Goal: Task Accomplishment & Management: Manage account settings

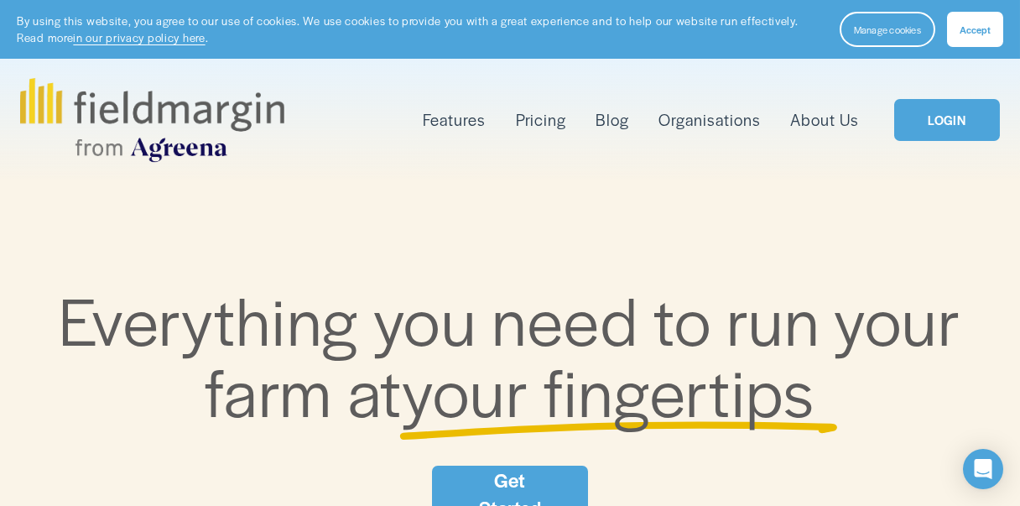
click at [990, 19] on button "Accept" at bounding box center [975, 29] width 56 height 35
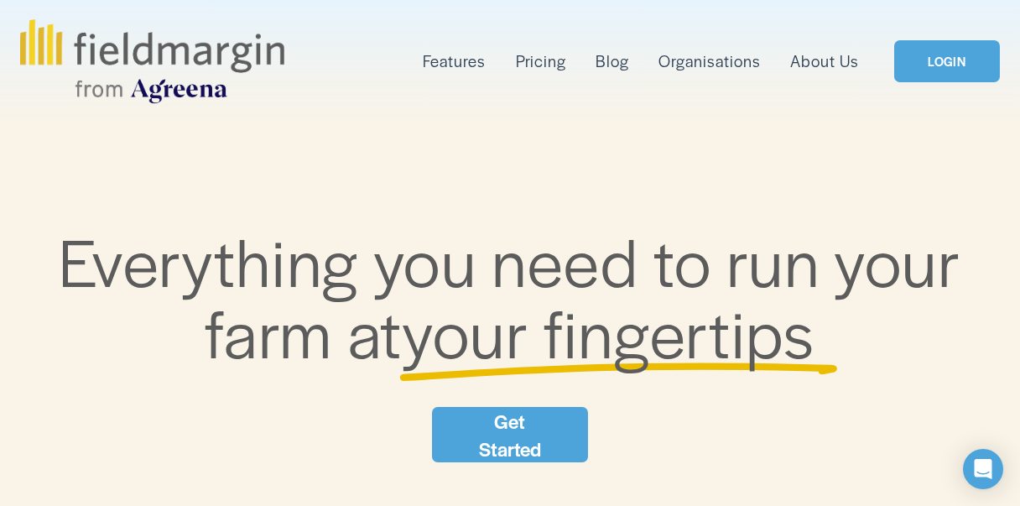
click at [955, 64] on link "LOGIN" at bounding box center [947, 61] width 106 height 43
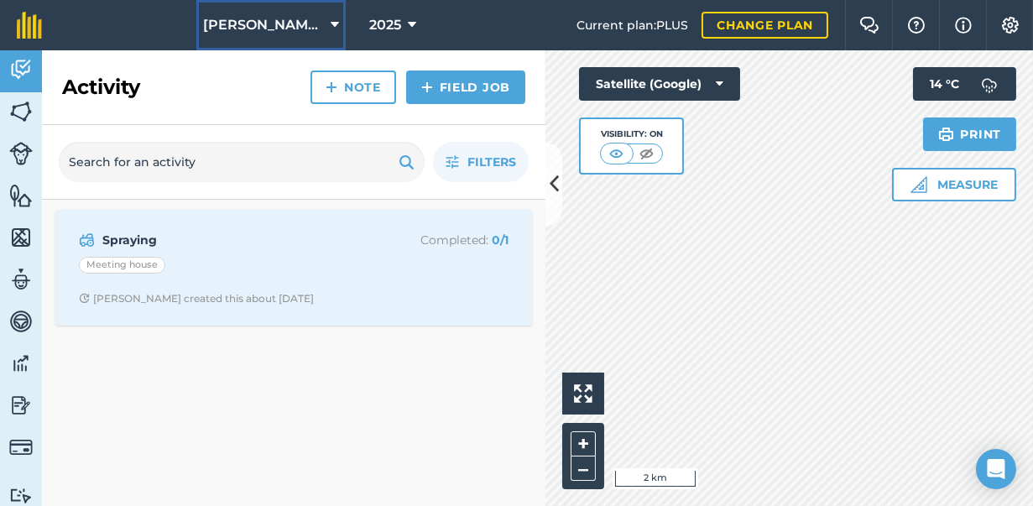
click at [260, 35] on span "[PERSON_NAME] Farms combined" at bounding box center [263, 25] width 121 height 20
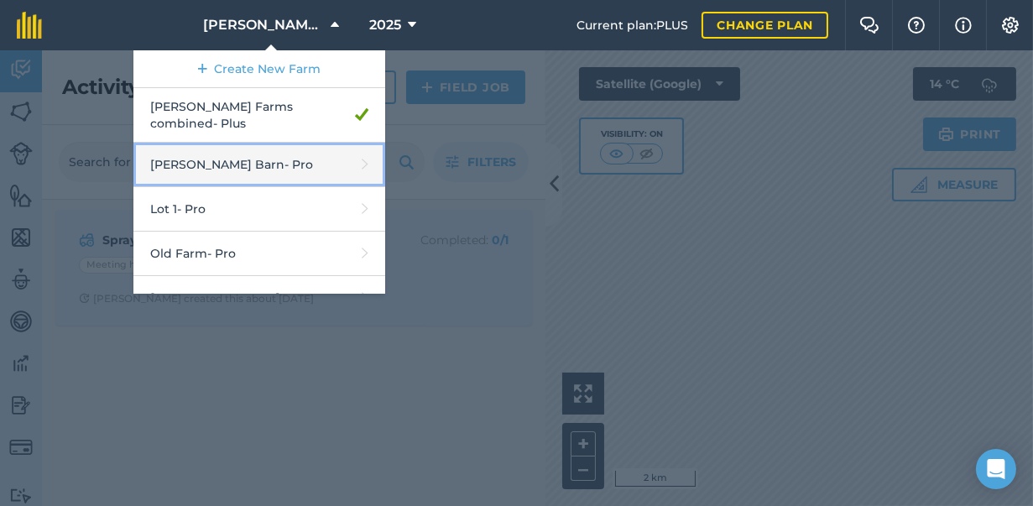
click at [204, 187] on link "[PERSON_NAME] Barn - Pro" at bounding box center [259, 165] width 252 height 44
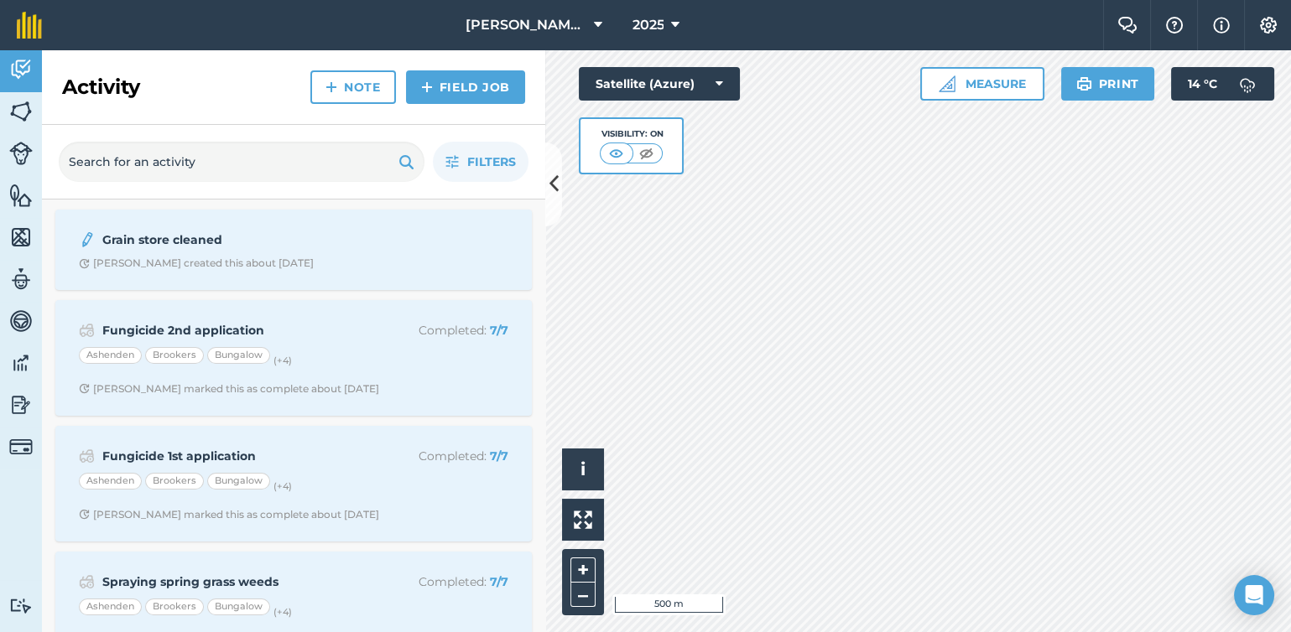
scroll to position [133, 0]
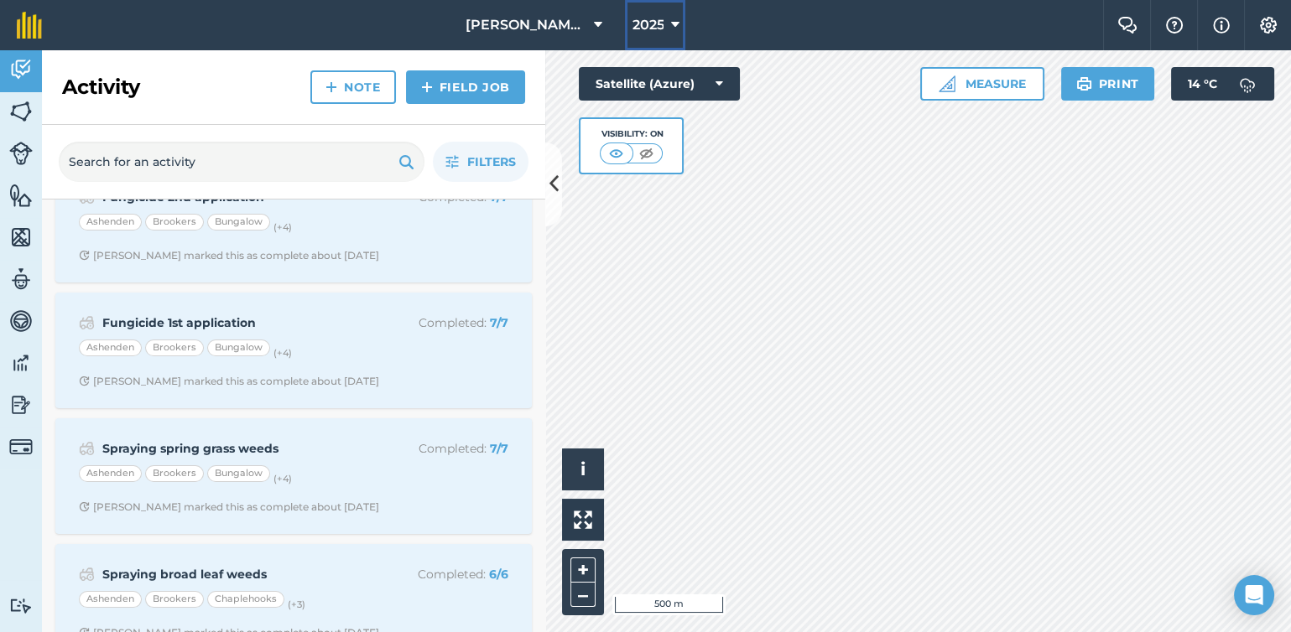
drag, startPoint x: 1025, startPoint y: 1, endPoint x: 627, endPoint y: 17, distance: 397.9
click at [632, 17] on span "2025" at bounding box center [648, 25] width 32 height 20
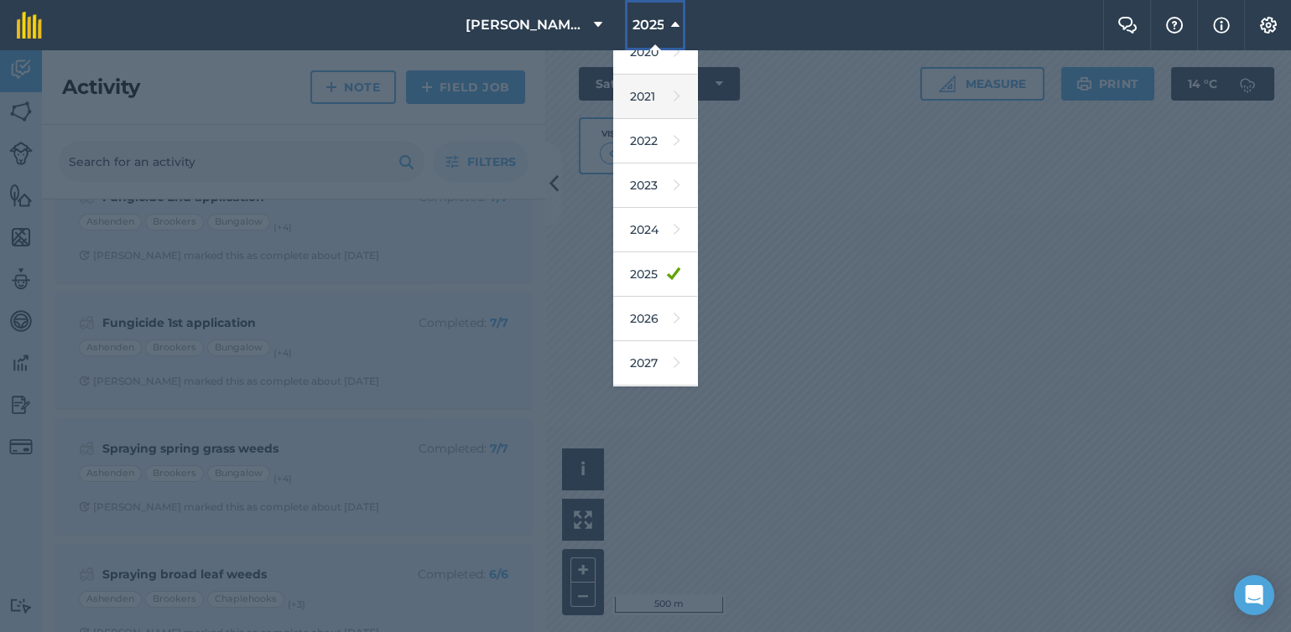
scroll to position [258, 0]
click at [615, 300] on link "2026" at bounding box center [655, 319] width 84 height 44
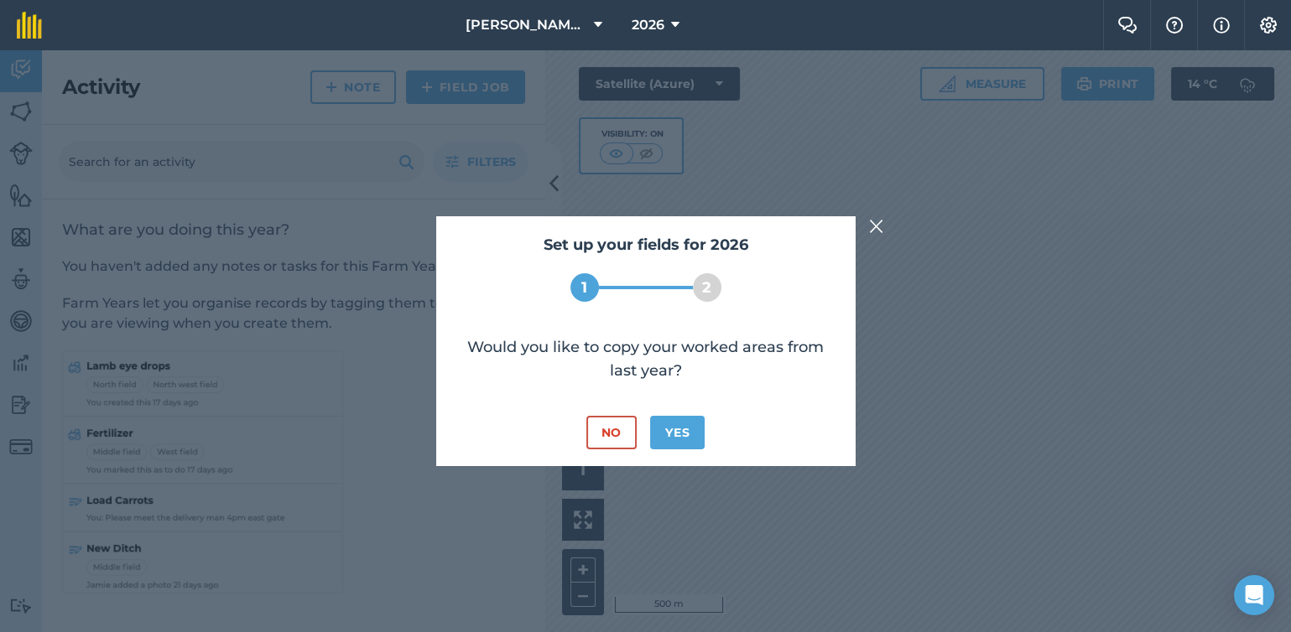
scroll to position [0, 0]
click at [719, 339] on p "Would you like to copy your worked areas from last year?" at bounding box center [646, 359] width 386 height 47
click at [698, 450] on button "Yes" at bounding box center [677, 433] width 55 height 34
click at [590, 438] on button "No" at bounding box center [611, 433] width 50 height 34
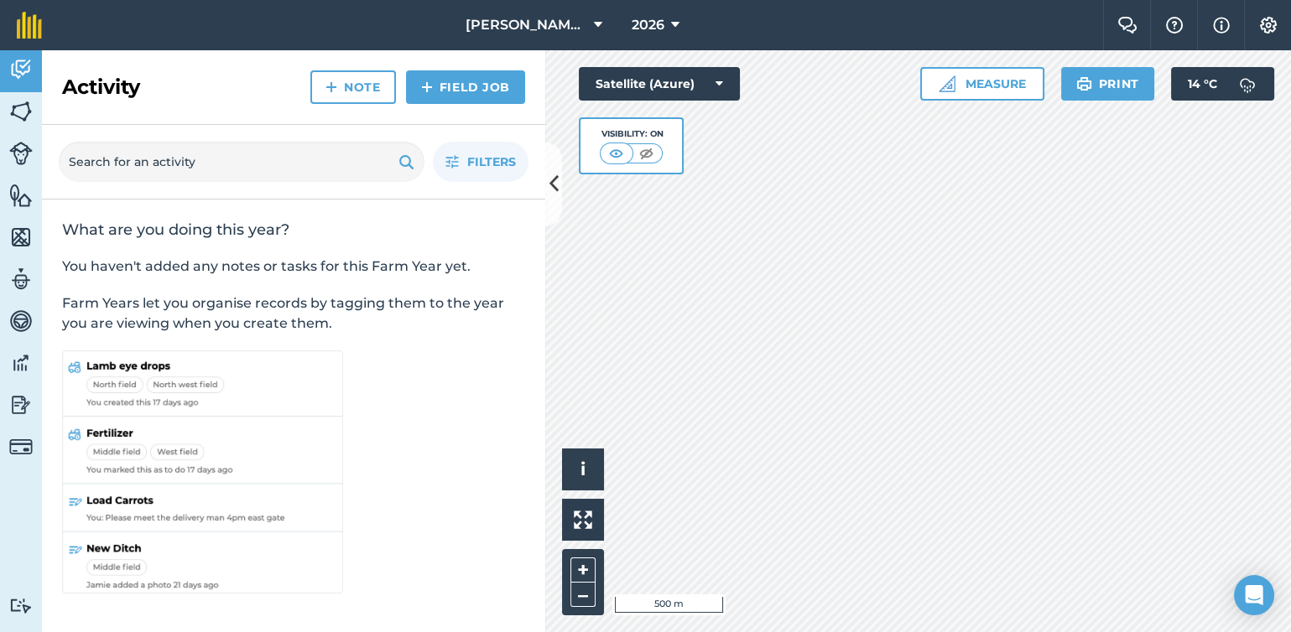
click at [487, 60] on div "Activity Note Field Job" at bounding box center [293, 87] width 503 height 75
click at [625, 41] on button "2026" at bounding box center [655, 25] width 61 height 50
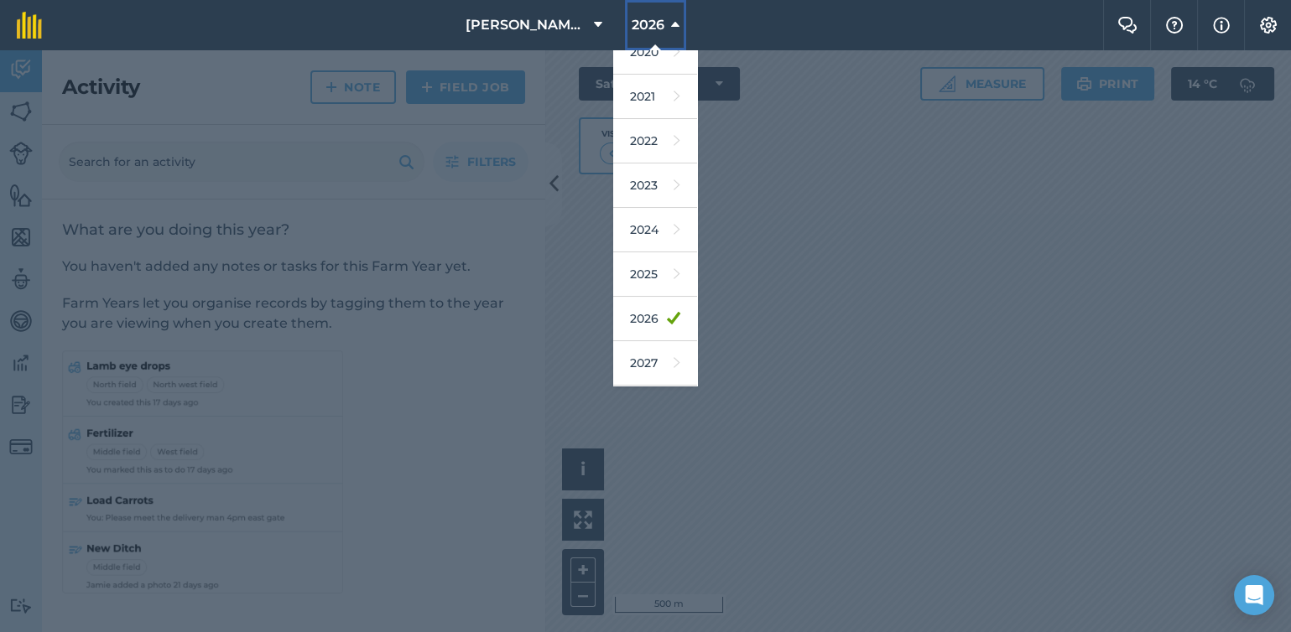
scroll to position [287, 0]
click at [613, 252] on link "2025" at bounding box center [655, 274] width 84 height 44
